Goal: Task Accomplishment & Management: Use online tool/utility

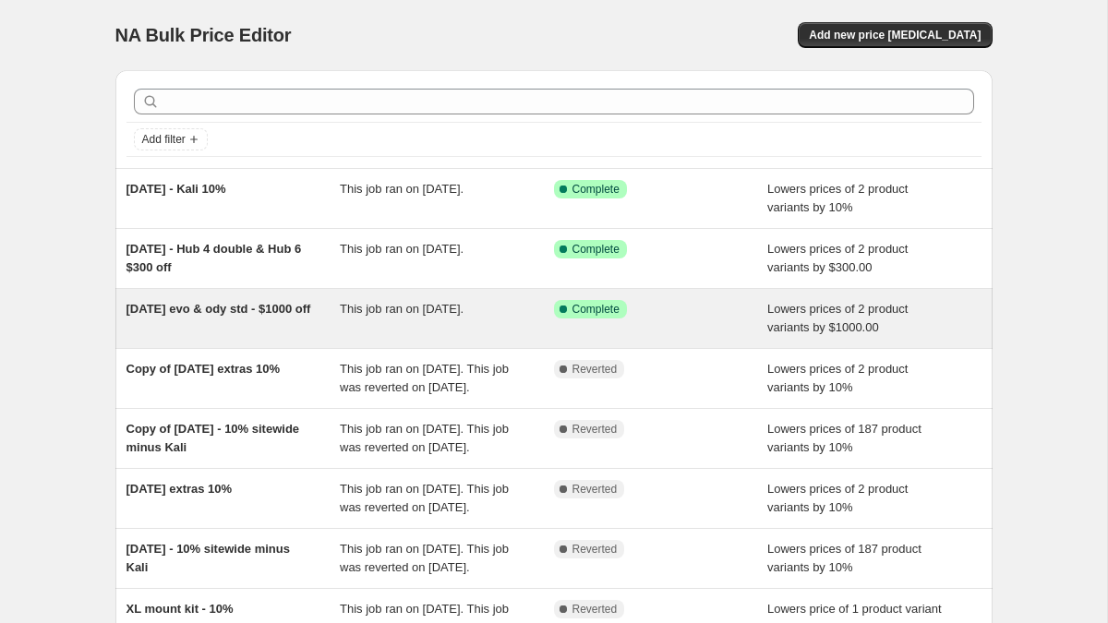
click at [398, 318] on div "This job ran on [DATE]." at bounding box center [447, 318] width 214 height 37
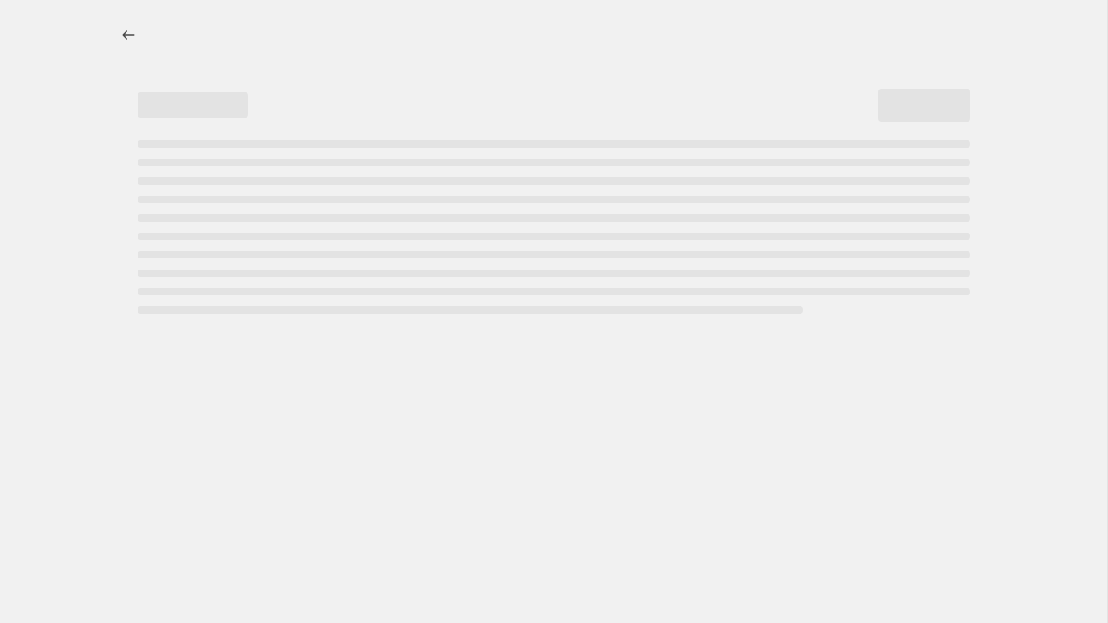
select select "by"
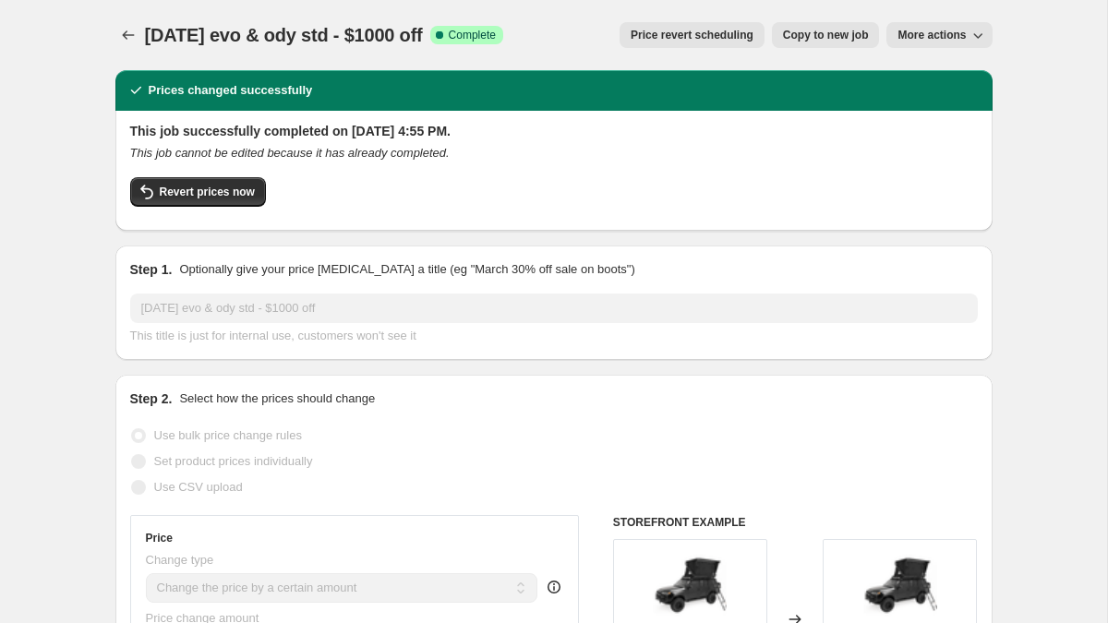
scroll to position [6, 0]
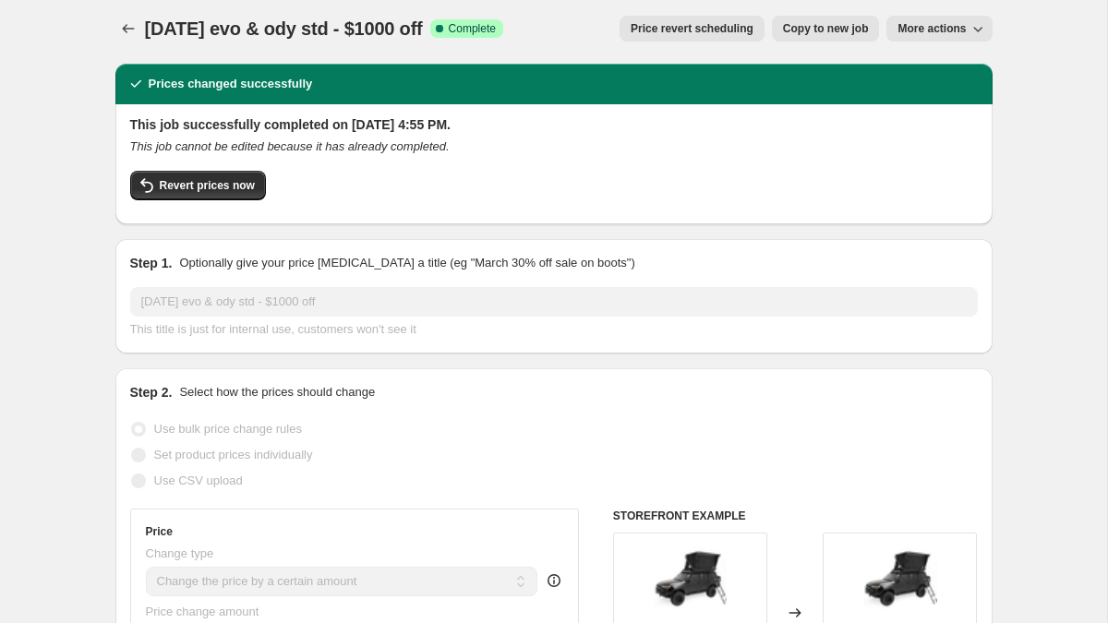
click at [679, 28] on span "Price revert scheduling" at bounding box center [692, 28] width 123 height 15
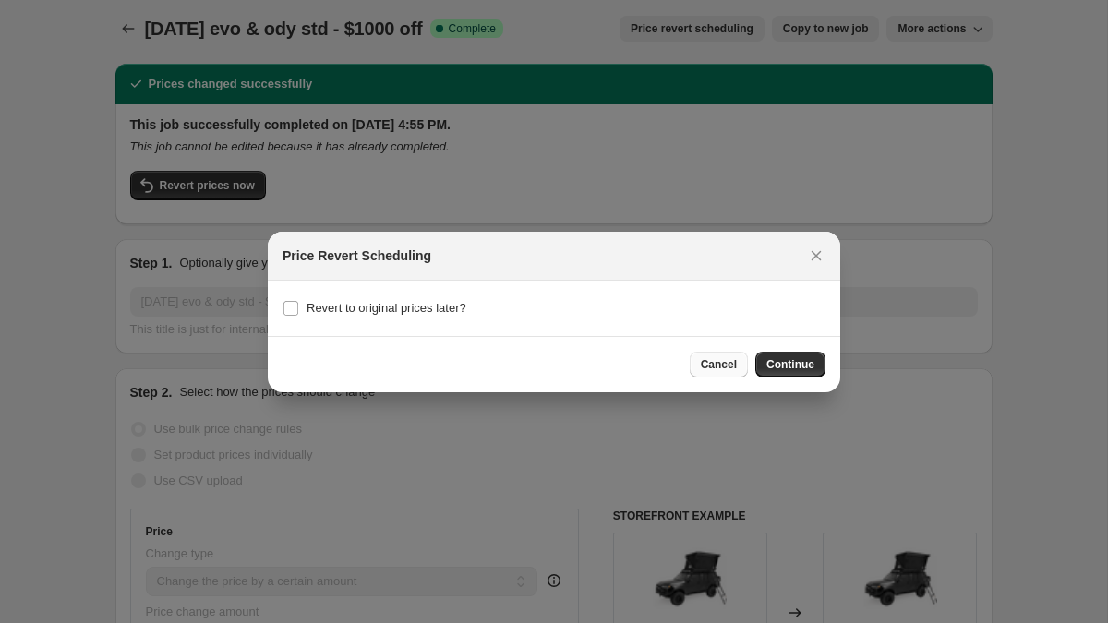
click at [725, 361] on span "Cancel" at bounding box center [719, 364] width 36 height 15
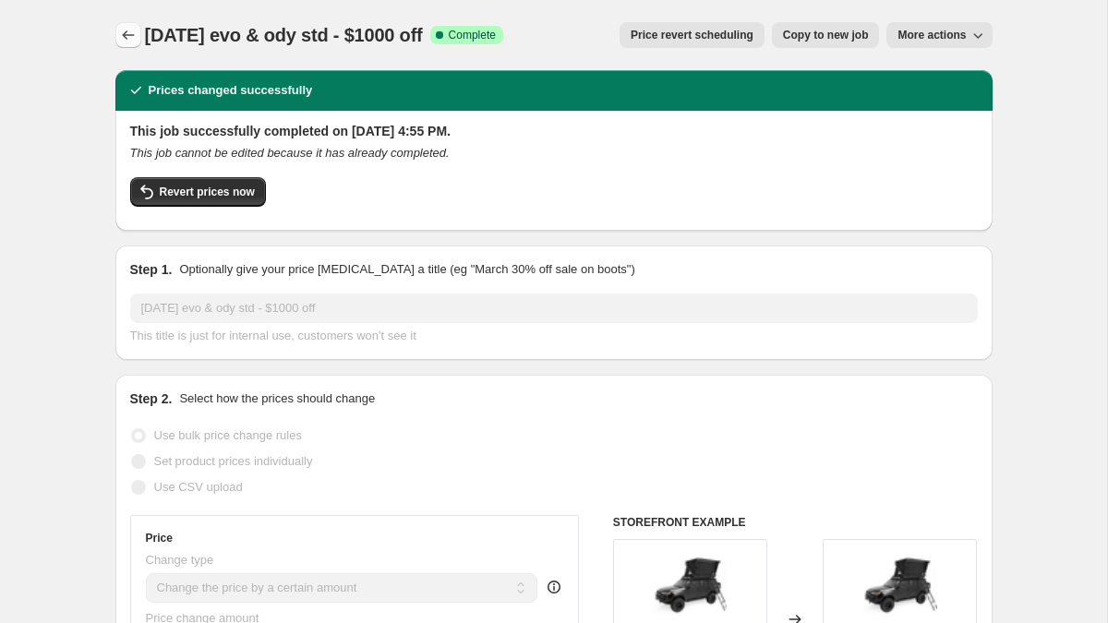
click at [116, 27] on button "Price change jobs" at bounding box center [128, 35] width 26 height 26
